Goal: Check status

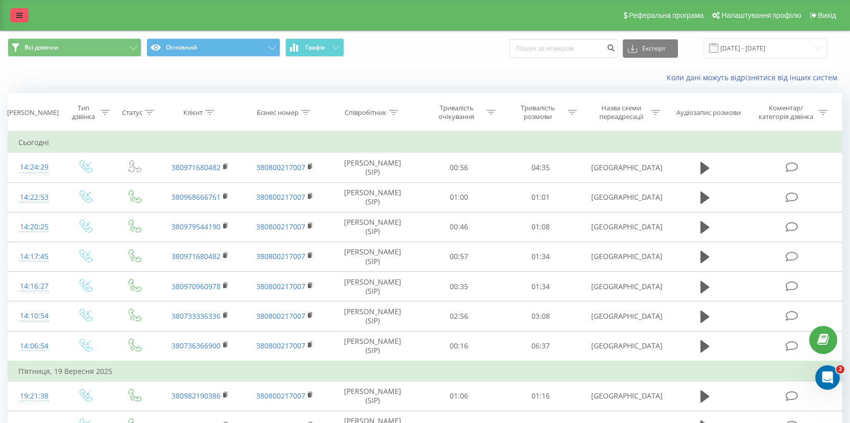
click at [20, 12] on icon at bounding box center [19, 15] width 6 height 7
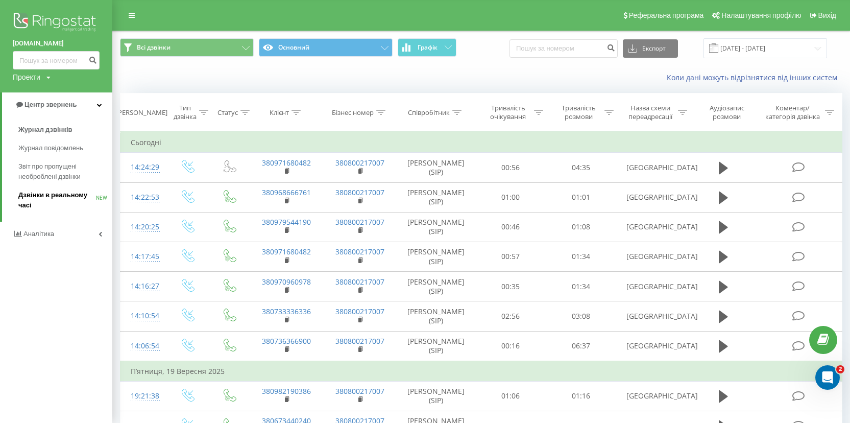
click at [75, 210] on span "Дзвінки в реальному часі" at bounding box center [57, 200] width 78 height 20
click at [71, 194] on span "Дзвінки в реальному часі" at bounding box center [57, 200] width 78 height 20
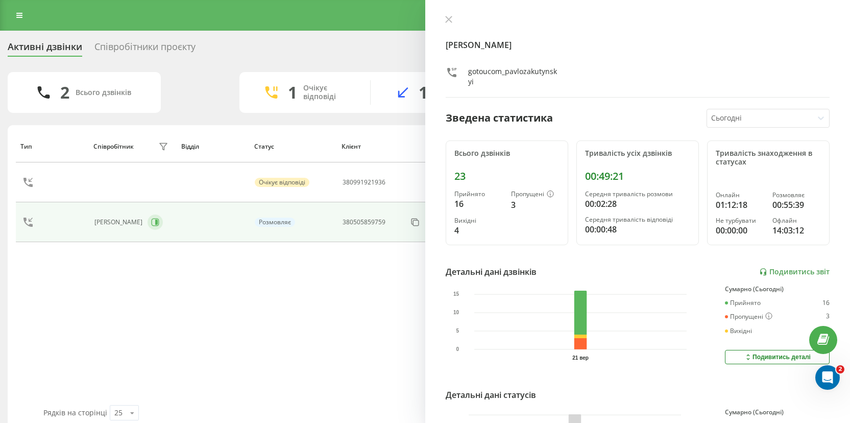
click at [159, 220] on icon at bounding box center [155, 222] width 8 height 8
click at [353, 296] on div "Тип Співробітник фільтру Відділ Статус Клієнт Бізнес номер Час очікування Трива…" at bounding box center [425, 267] width 819 height 275
